Goal: Entertainment & Leisure: Consume media (video, audio)

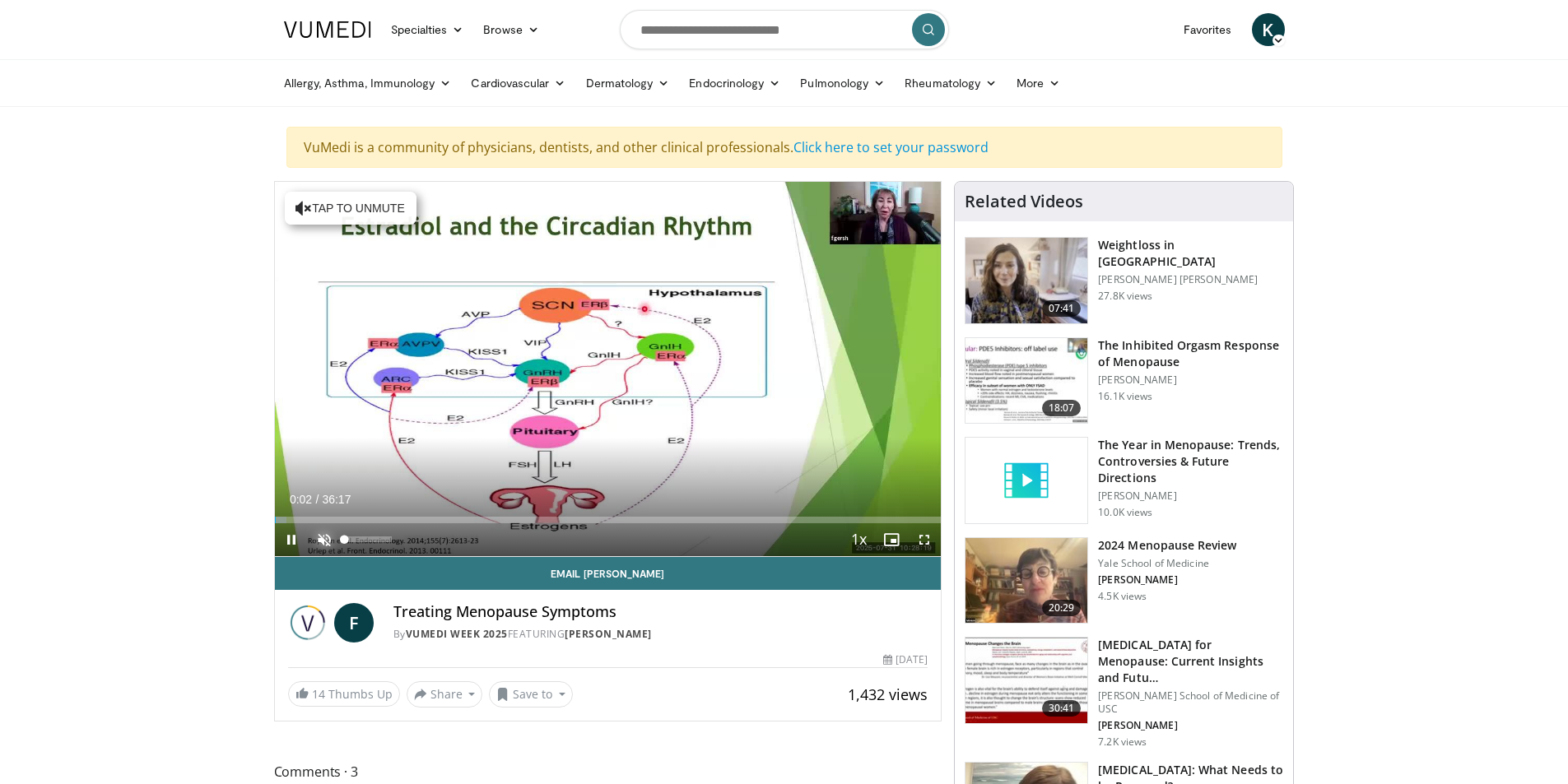
click at [326, 538] on span "Video Player" at bounding box center [324, 539] width 33 height 33
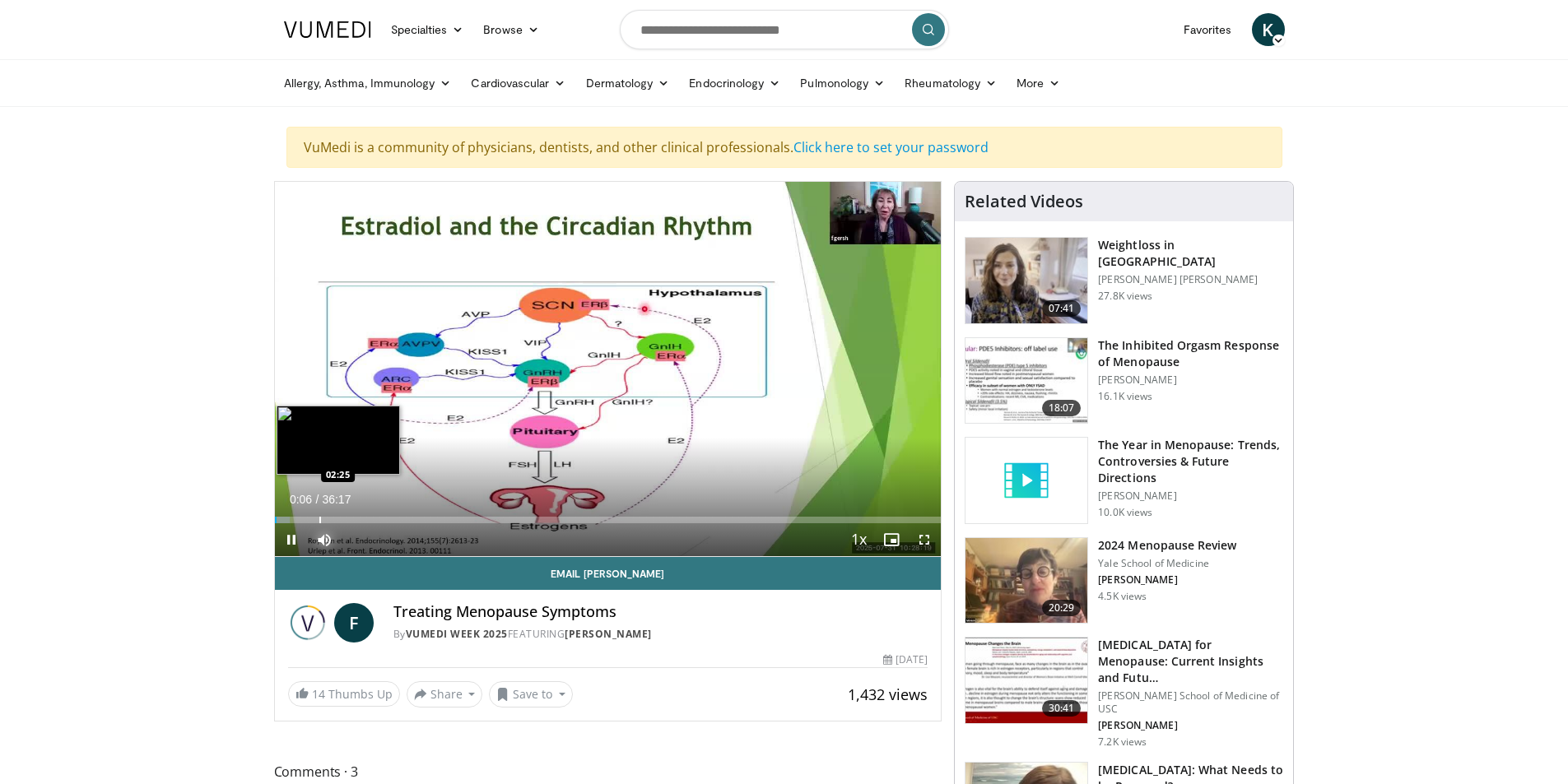
click at [318, 515] on div "Loaded : 2.27% 00:07 02:25" at bounding box center [608, 515] width 667 height 16
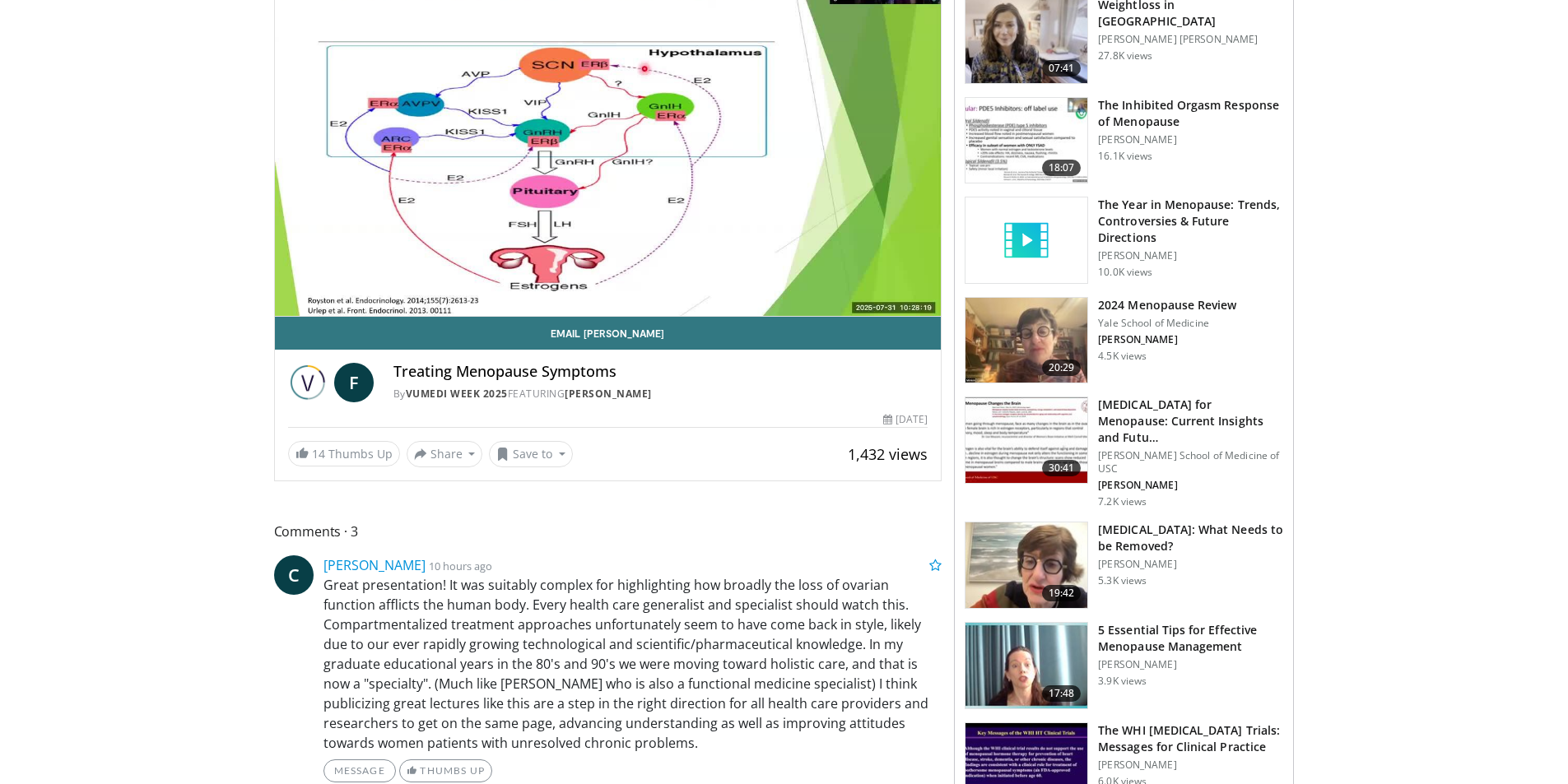
scroll to position [329, 0]
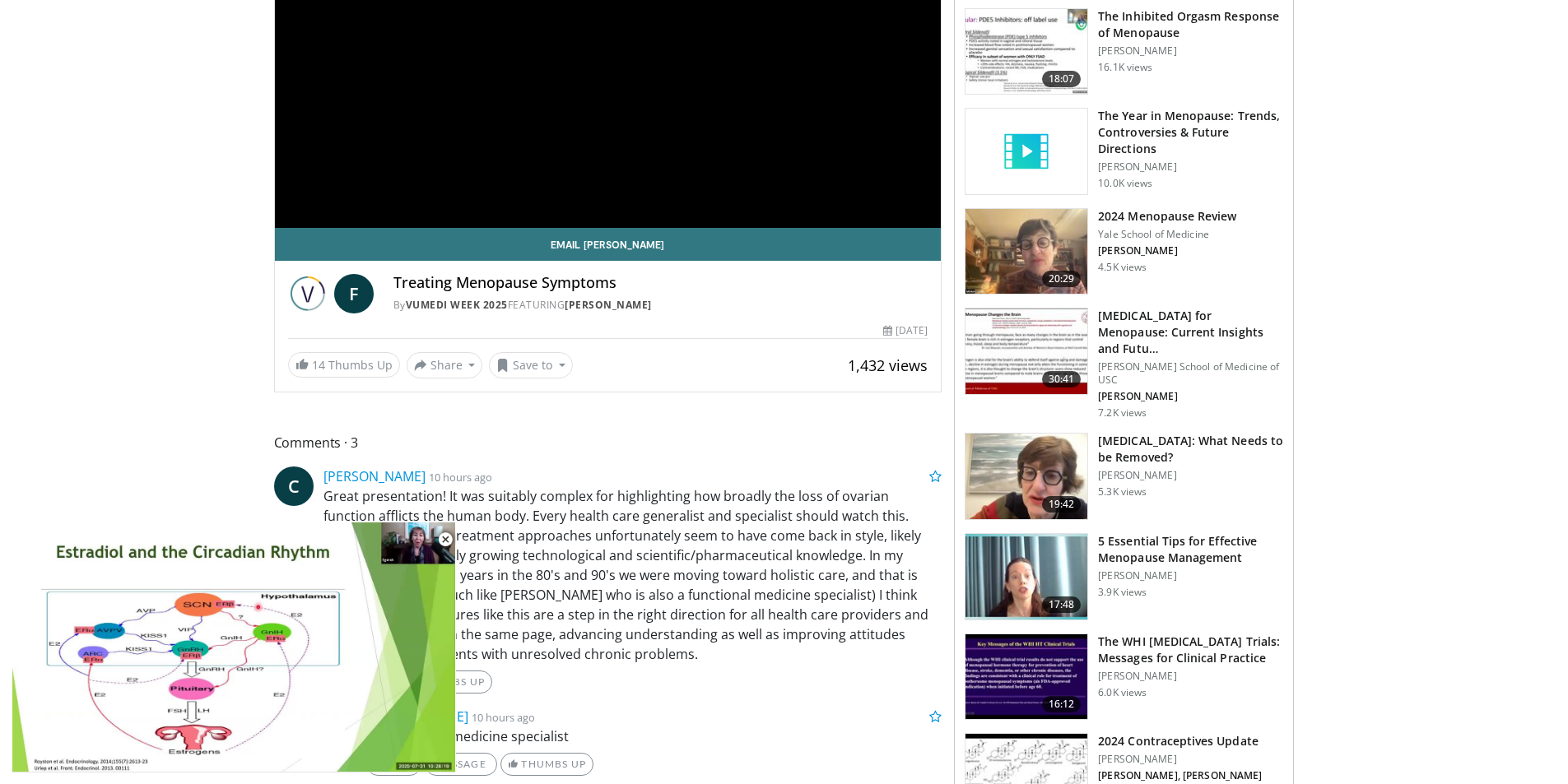
click at [769, 686] on div "Message Thumbs Up" at bounding box center [632, 682] width 618 height 23
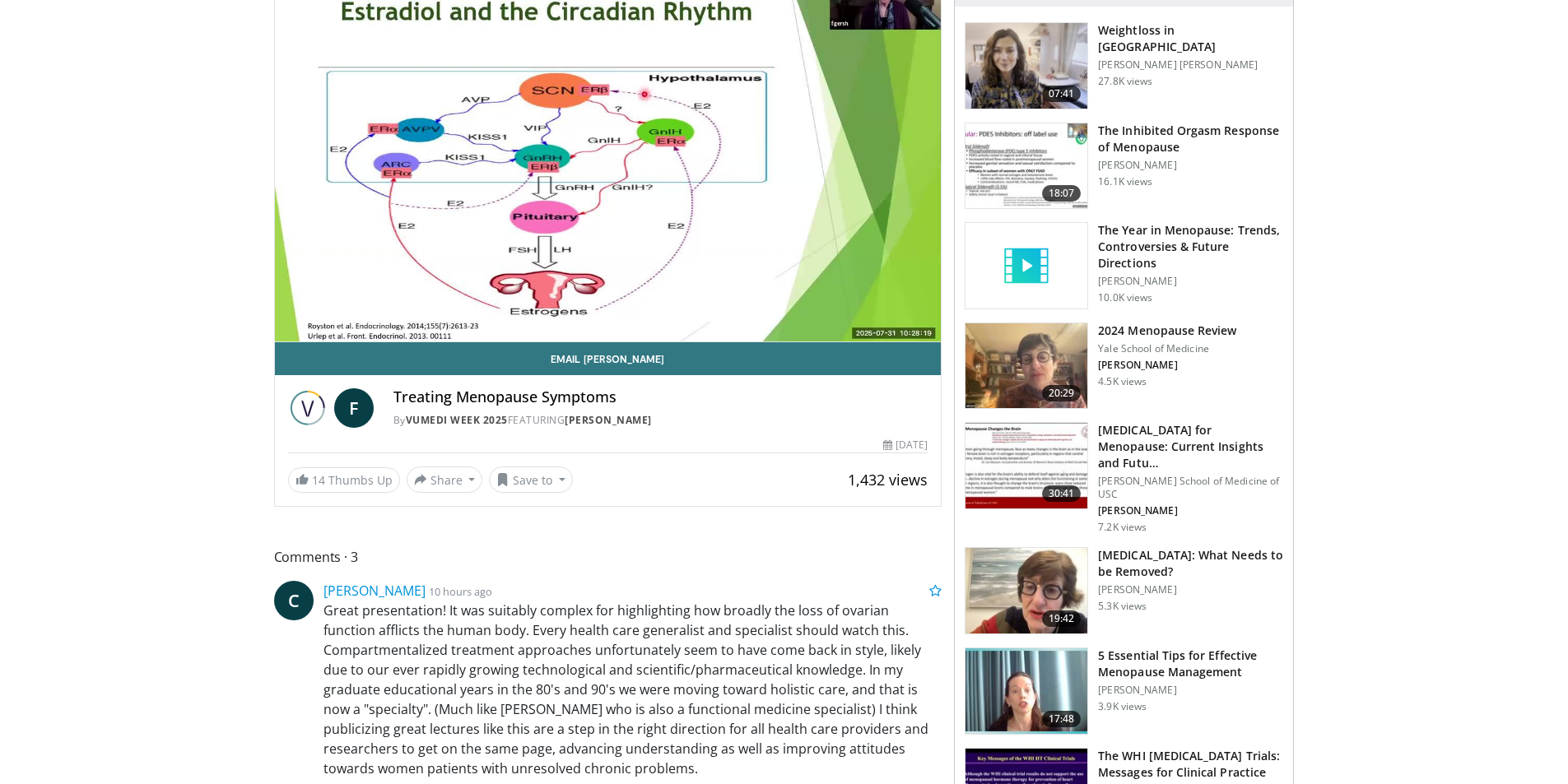
scroll to position [0, 0]
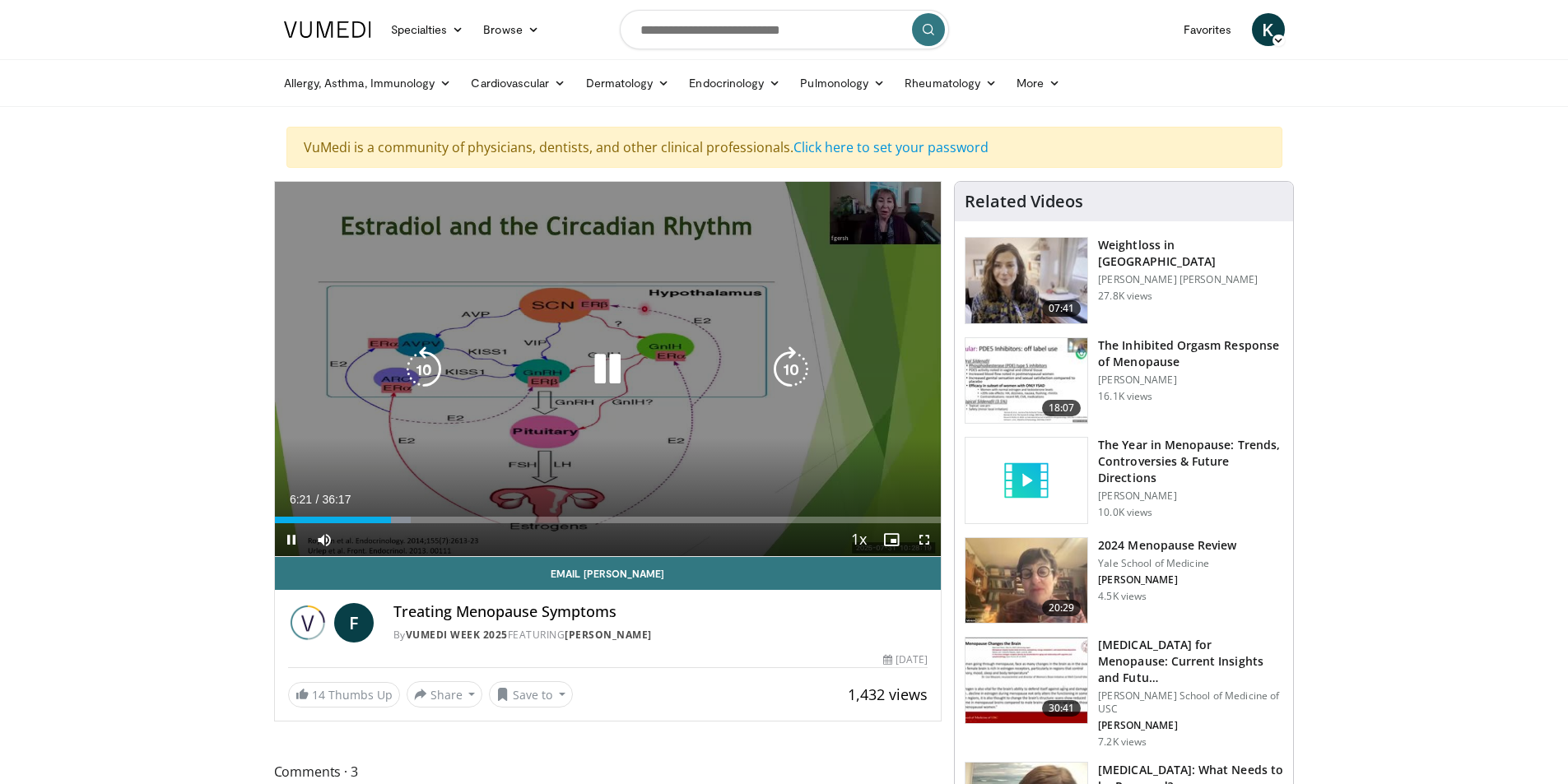
click at [599, 372] on icon "Video Player" at bounding box center [607, 369] width 46 height 46
click at [599, 369] on icon "Video Player" at bounding box center [607, 369] width 46 height 46
click at [611, 368] on icon "Video Player" at bounding box center [607, 369] width 46 height 46
